Goal: Use online tool/utility: Utilize a website feature to perform a specific function

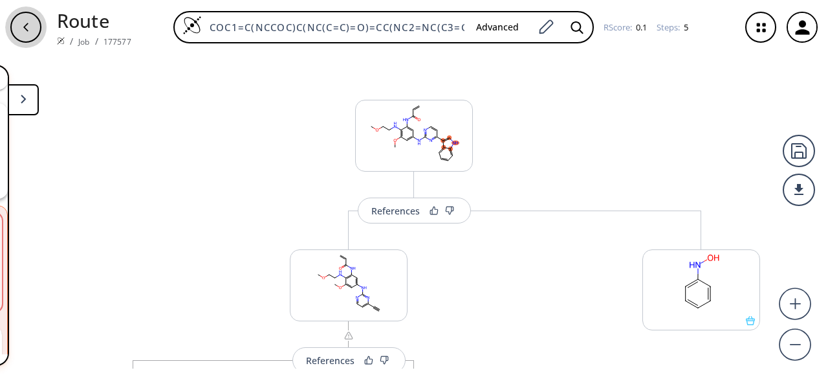
click at [19, 17] on div "button" at bounding box center [25, 27] width 31 height 31
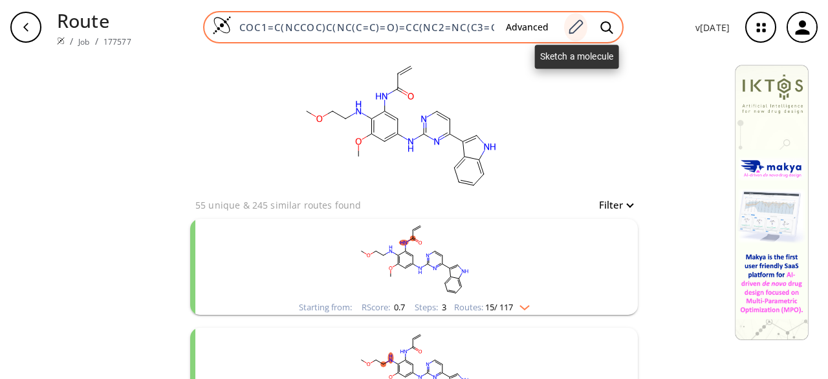
click at [586, 29] on div at bounding box center [575, 27] width 23 height 28
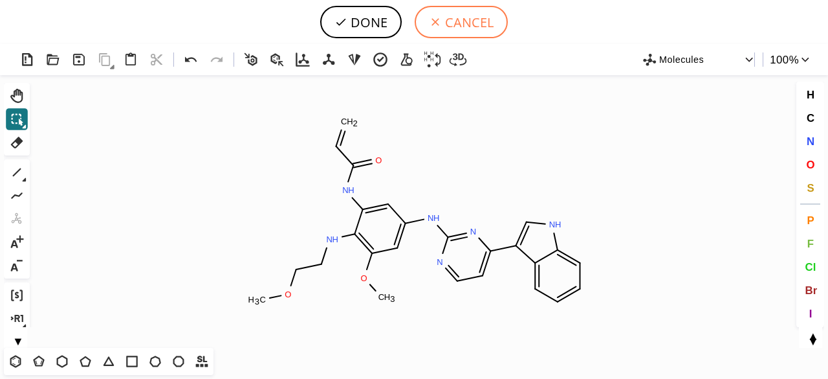
click at [445, 30] on button "CANCEL" at bounding box center [461, 22] width 93 height 32
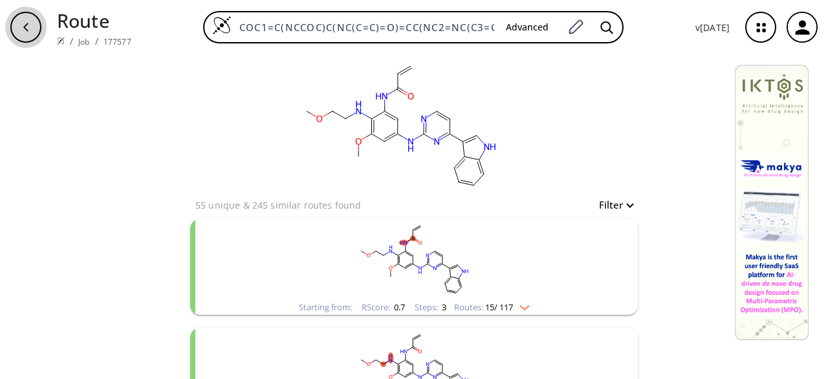
click at [22, 28] on icon "button" at bounding box center [26, 27] width 10 height 10
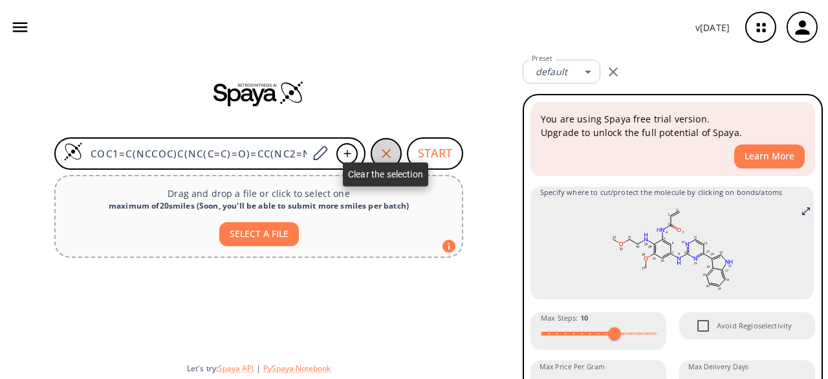
click at [383, 153] on icon "button" at bounding box center [387, 154] width 16 height 16
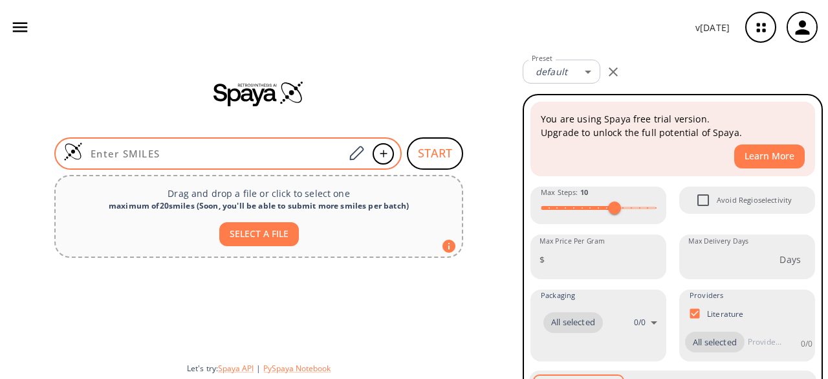
click at [285, 152] on input at bounding box center [213, 153] width 261 height 13
paste input "COC1=CC(NCCOC)=C(NC(C=C)=O)C=C1C(NC2=NC(C3=CNC4=CC=CC=C43)=CC=N2)=O"
type input "COC1=CC(NCCOC)=C(NC(C=C)=O)C=C1C(NC2=NC(C3=CNC4=CC=CC=C43)=CC=N2)=O"
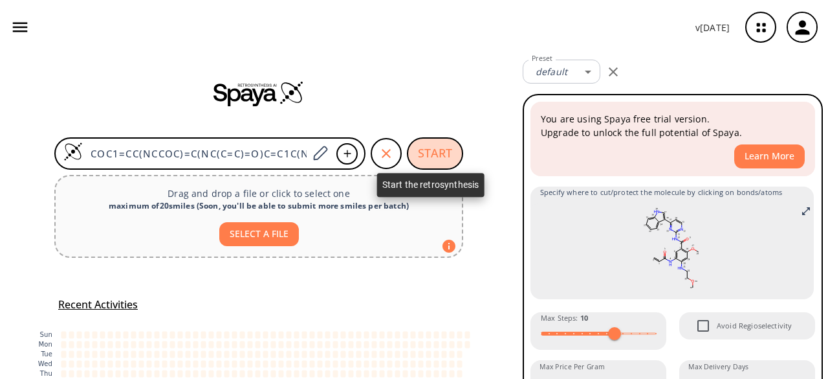
click at [433, 146] on button "START" at bounding box center [435, 153] width 56 height 32
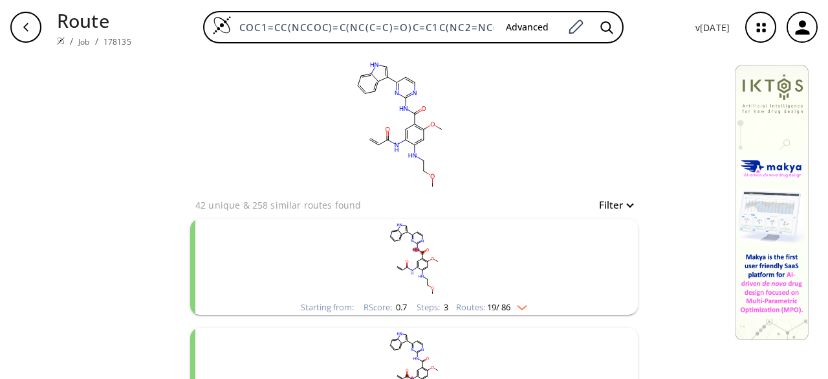
click at [357, 260] on rect "clusters" at bounding box center [414, 259] width 337 height 81
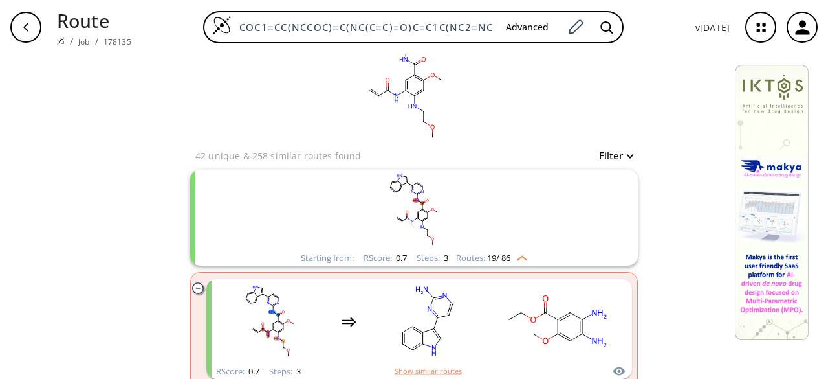
scroll to position [50, 0]
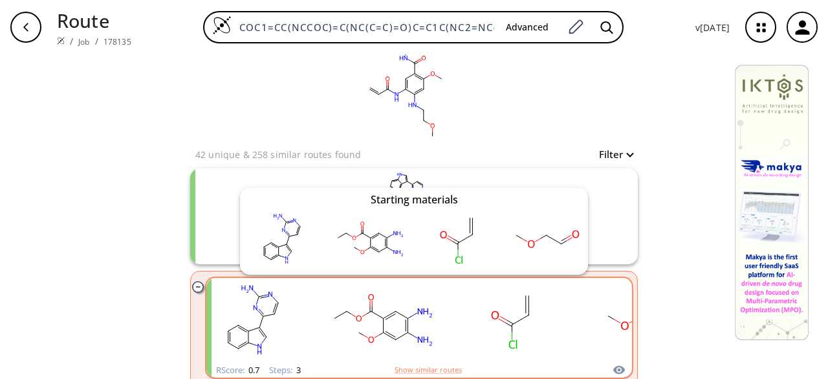
click at [613, 363] on icon "clusters" at bounding box center [619, 370] width 13 height 16
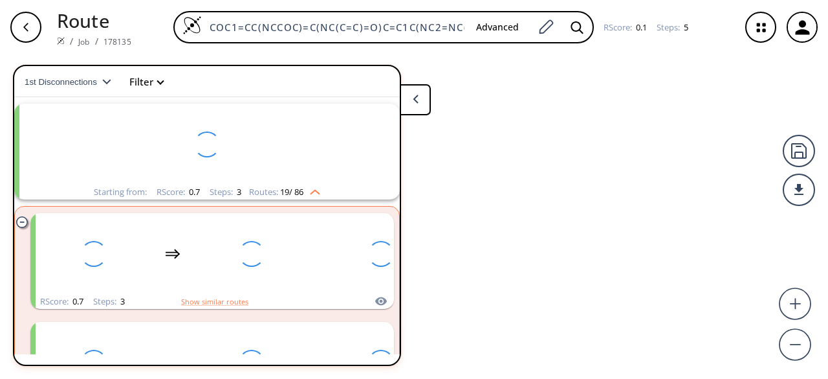
scroll to position [29, 0]
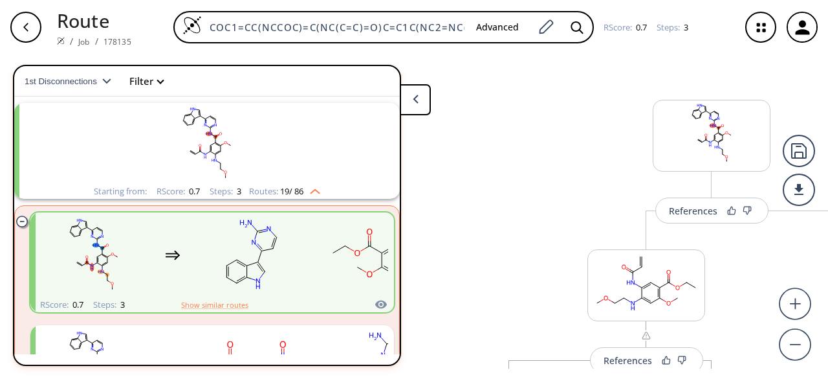
click at [426, 109] on button at bounding box center [415, 99] width 31 height 31
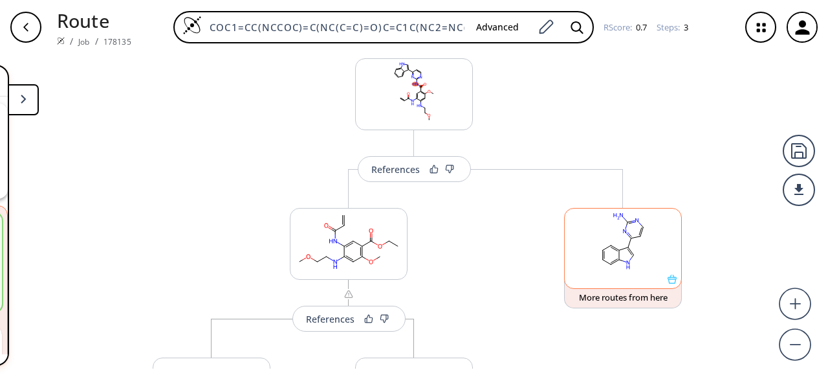
scroll to position [40, 0]
